Goal: Use online tool/utility: Utilize a website feature to perform a specific function

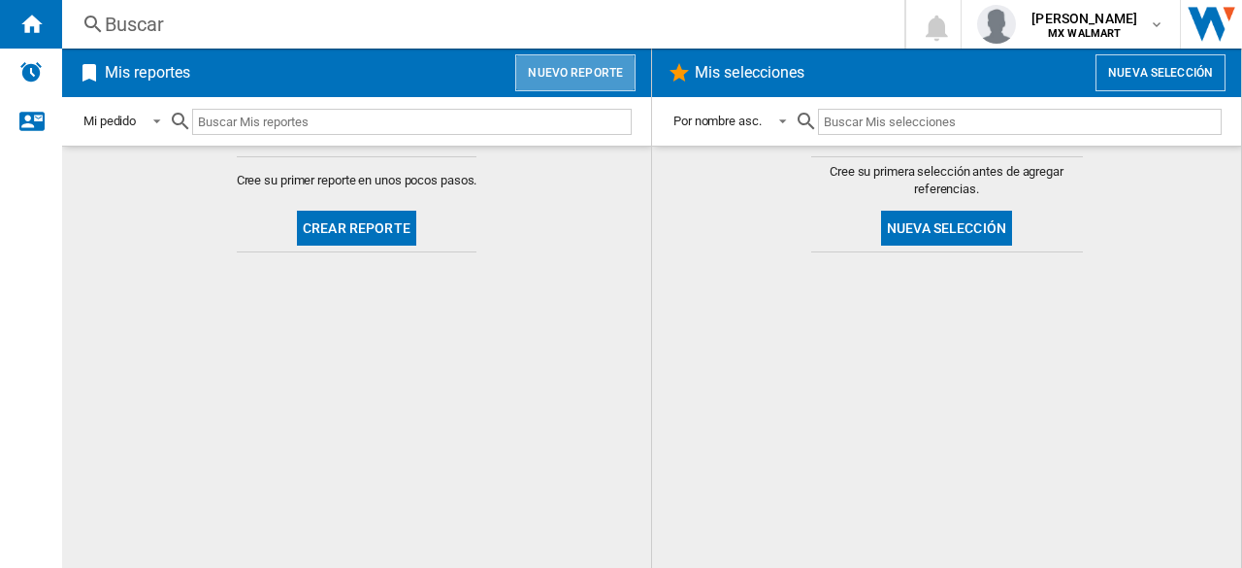
click at [540, 79] on button "Nuevo reporte" at bounding box center [575, 72] width 120 height 37
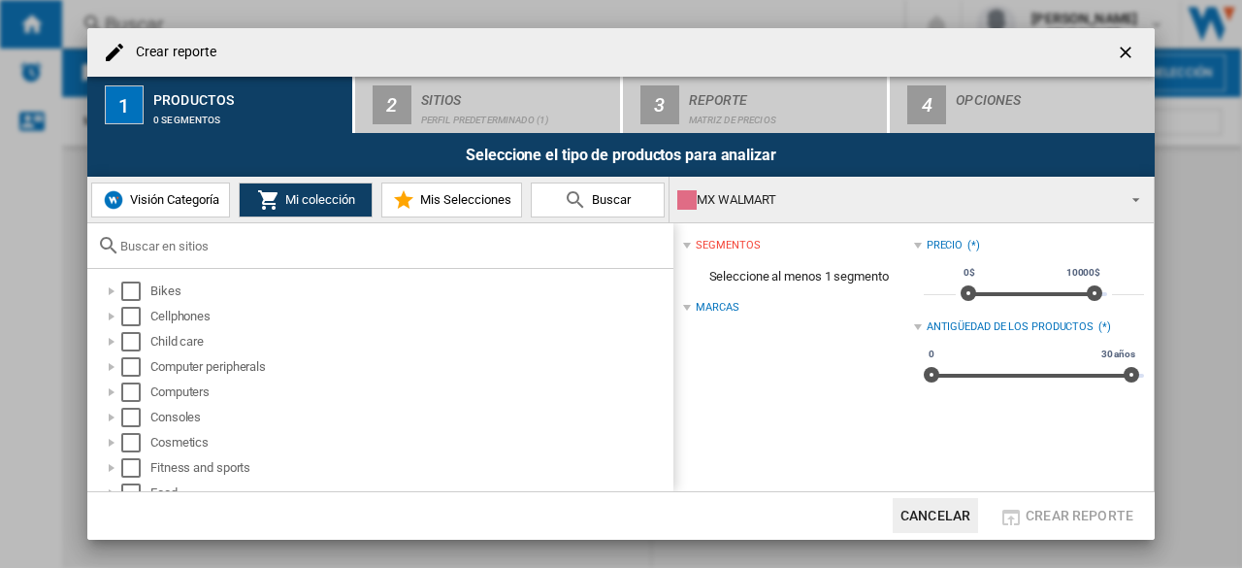
click at [181, 197] on span "Visión Categoría" at bounding box center [172, 199] width 94 height 15
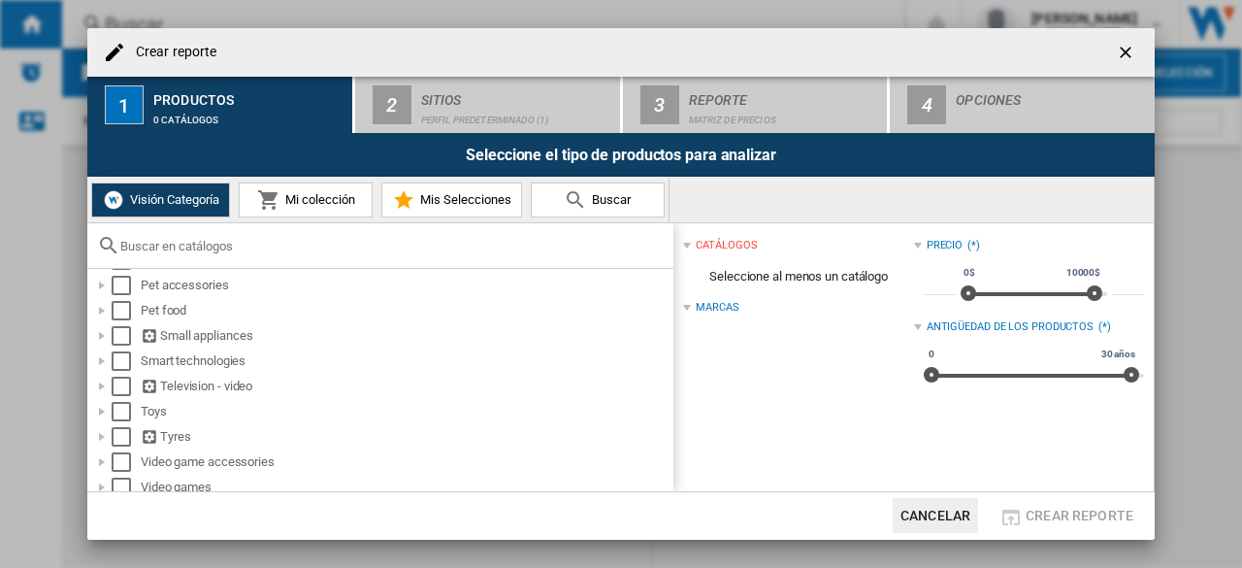
scroll to position [345, 0]
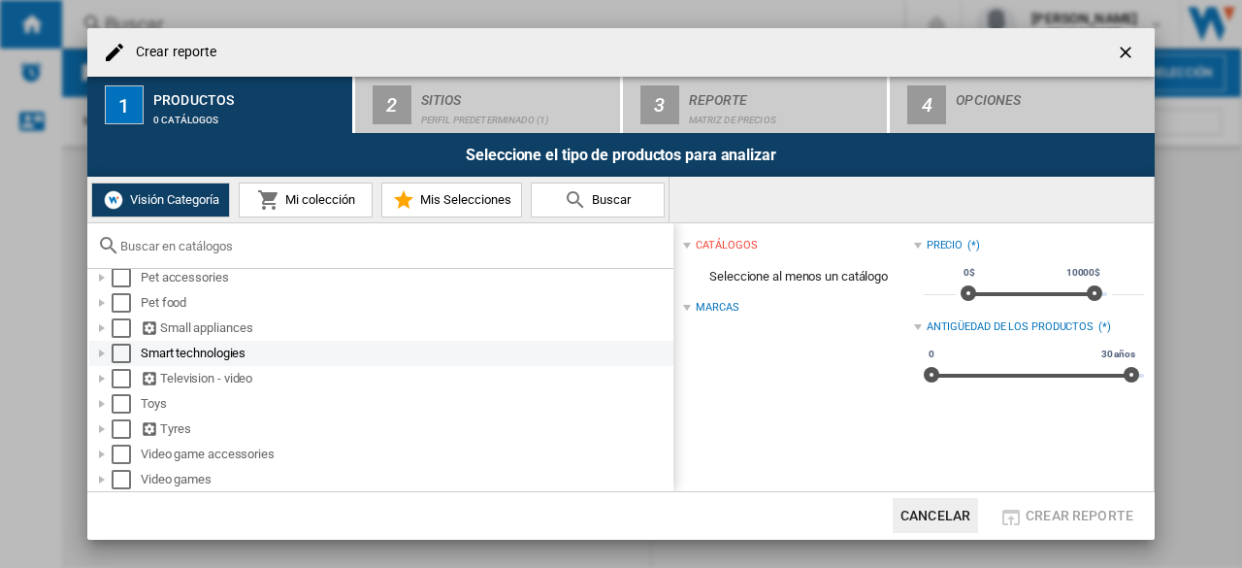
click at [99, 348] on div at bounding box center [101, 353] width 19 height 19
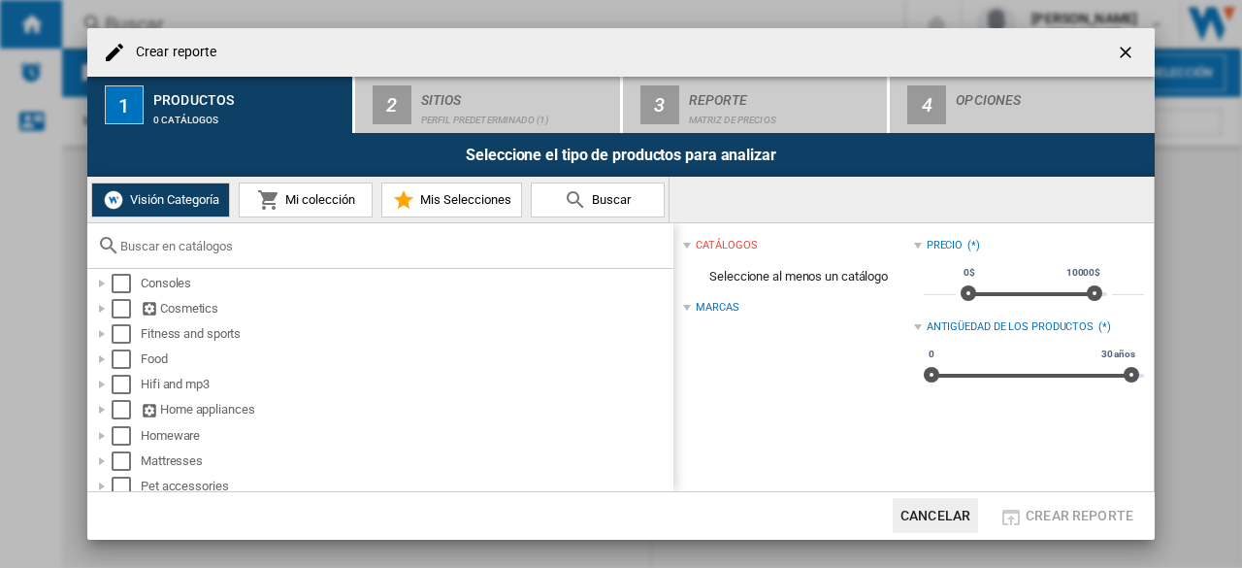
scroll to position [0, 0]
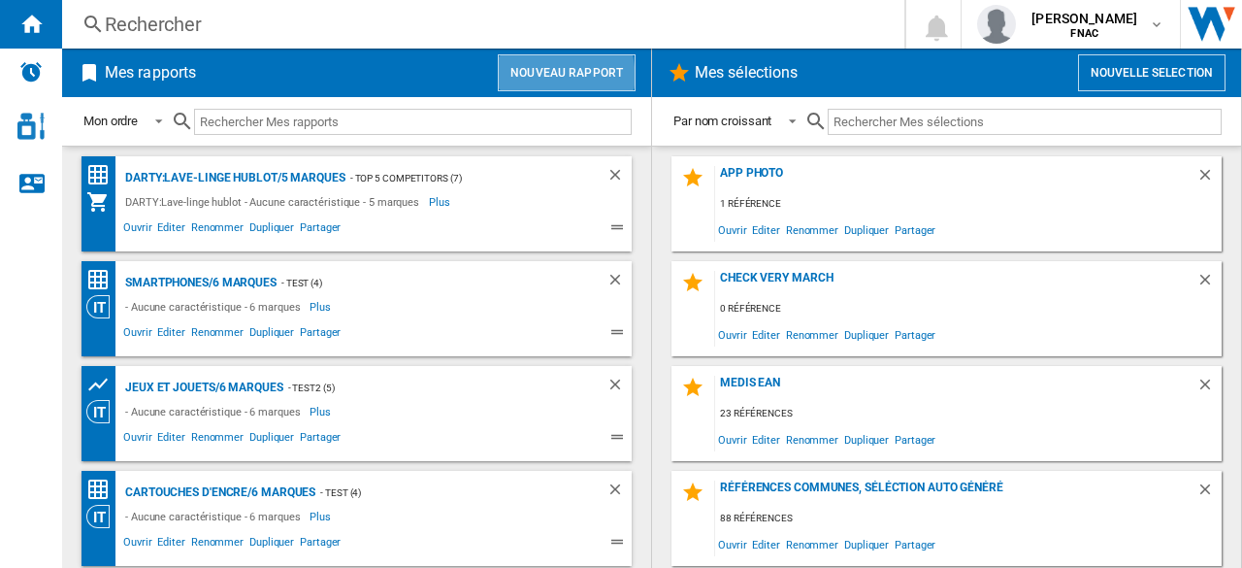
click at [551, 75] on button "Nouveau rapport" at bounding box center [567, 72] width 138 height 37
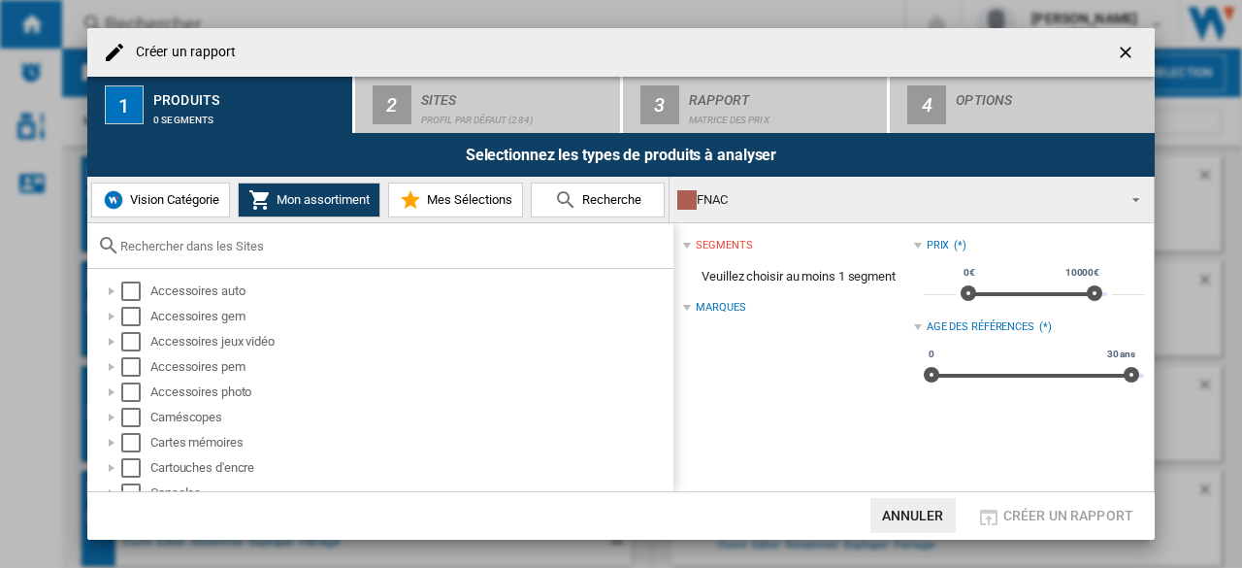
click at [190, 192] on span "Vision Catégorie" at bounding box center [172, 199] width 94 height 15
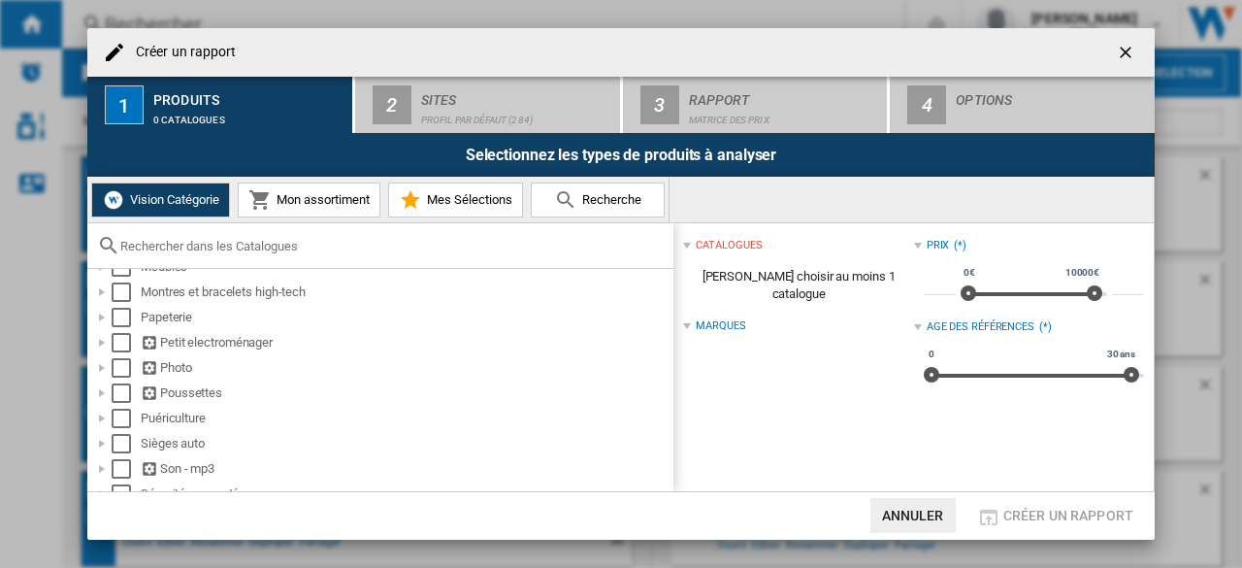
scroll to position [782, 0]
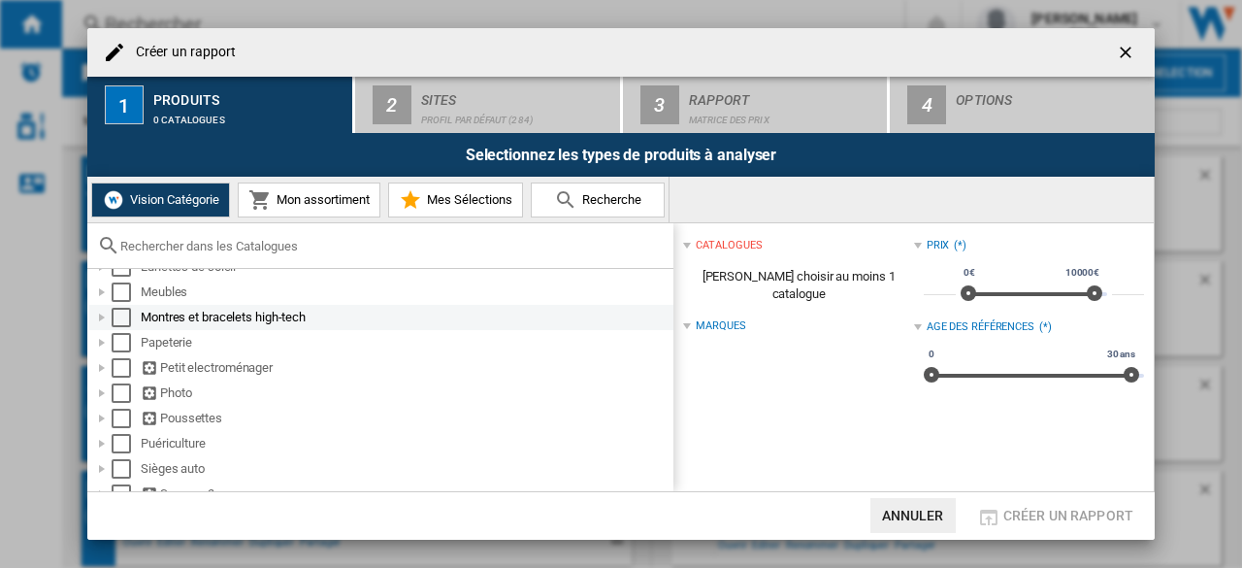
click at [103, 320] on div at bounding box center [101, 317] width 19 height 19
